Goal: Navigation & Orientation: Understand site structure

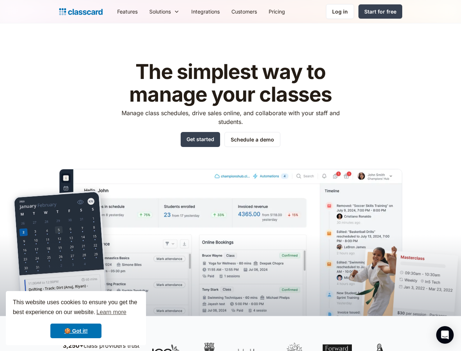
click at [139, 323] on div "🍪 Got it!" at bounding box center [76, 330] width 126 height 15
click at [257, 20] on nav "Features Resources Blog The latest industry news, updates and info. Customer st…" at bounding box center [256, 11] width 291 height 16
click at [143, 20] on div "Solutions Sports academy Swim school Dance studio Gymnastics Music school Marti…" at bounding box center [164, 11] width 42 height 16
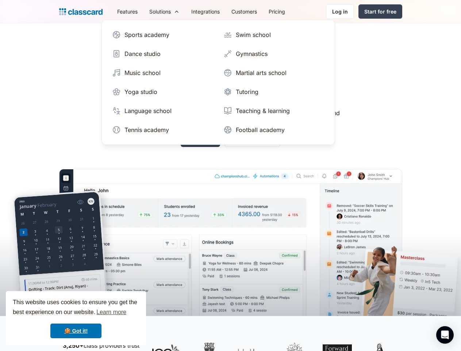
click at [445, 334] on icon "Open Intercom Messenger" at bounding box center [445, 334] width 8 height 9
